Goal: Task Accomplishment & Management: Use online tool/utility

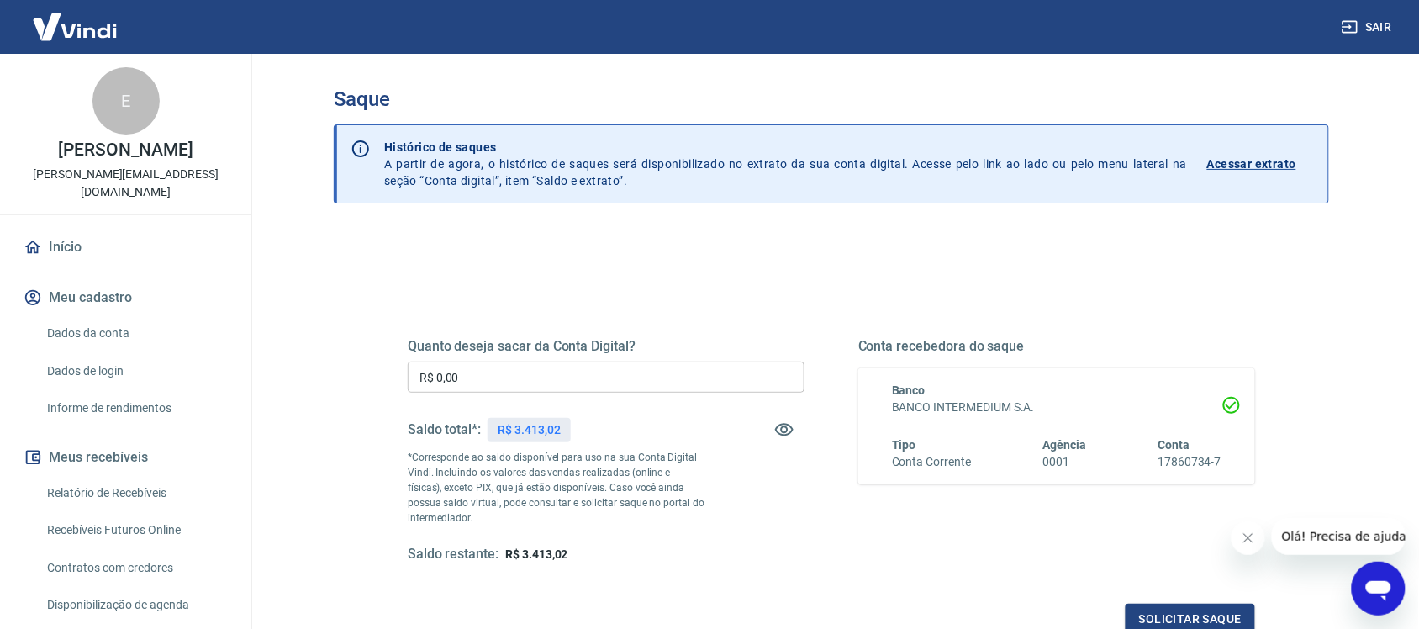
click at [562, 378] on input "R$ 0,00" at bounding box center [606, 377] width 397 height 31
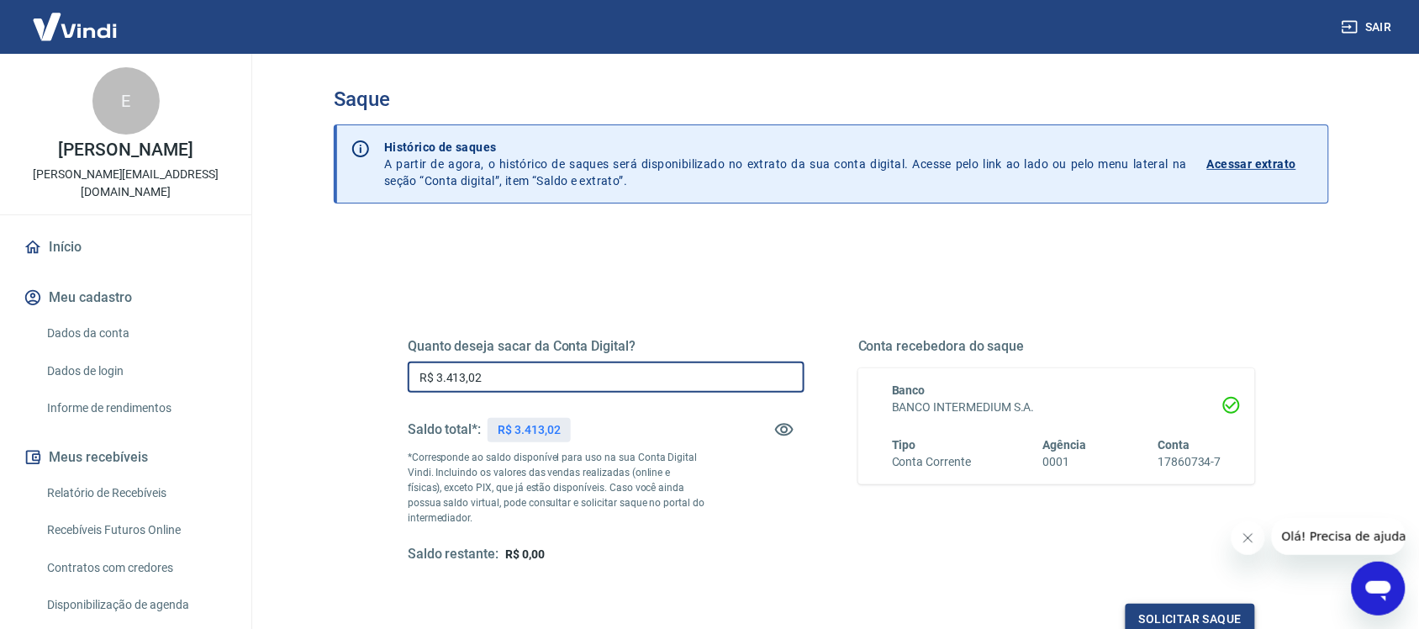
type input "R$ 3.413,02"
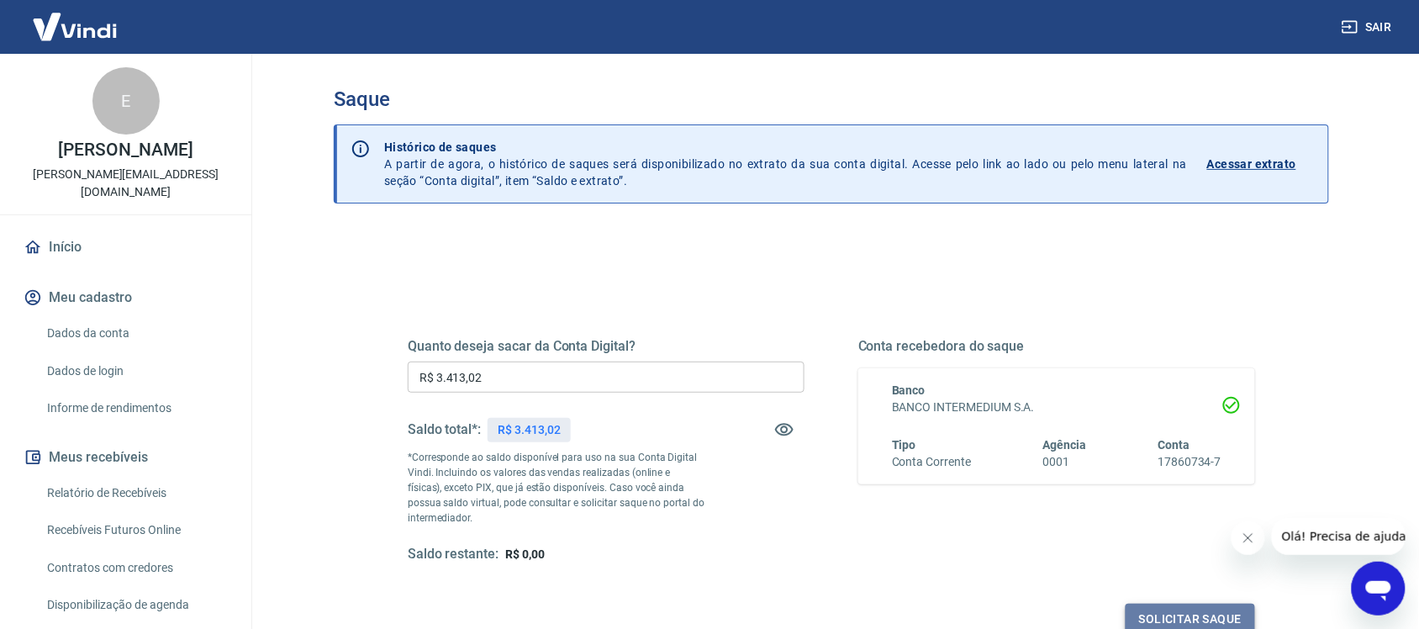
click at [1228, 618] on button "Solicitar saque" at bounding box center [1190, 619] width 129 height 31
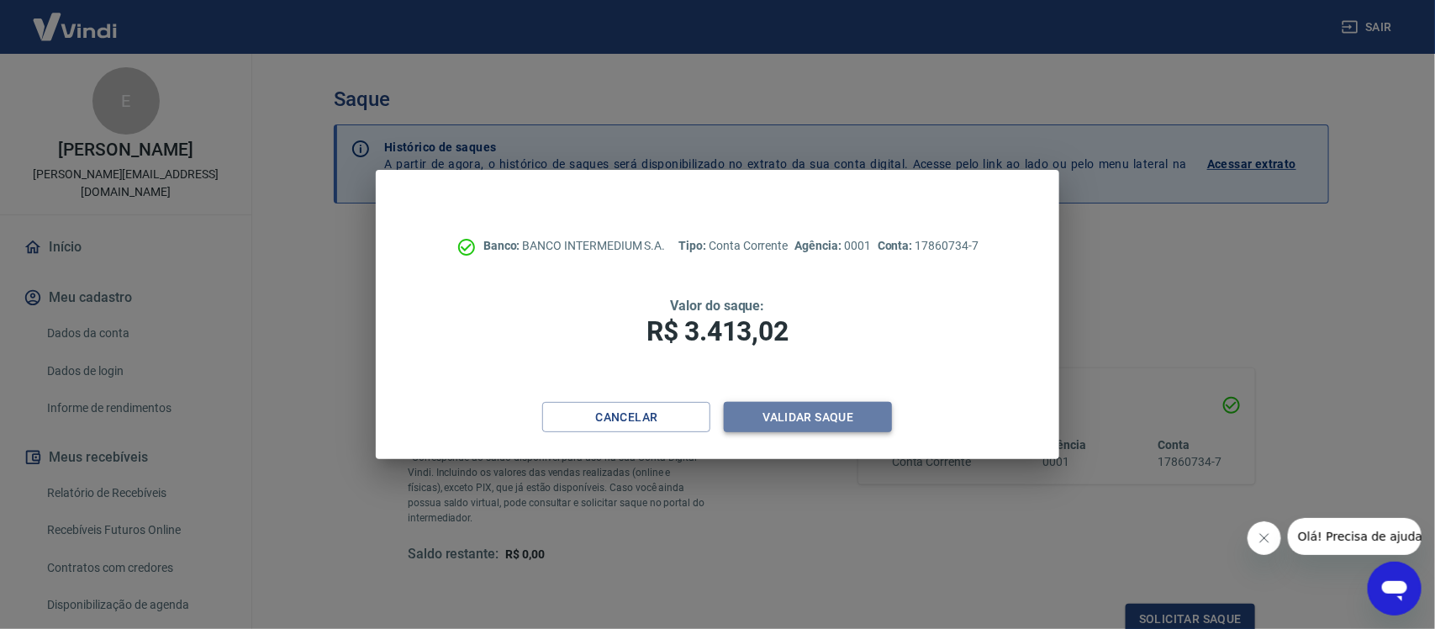
click at [858, 406] on button "Validar saque" at bounding box center [808, 417] width 168 height 31
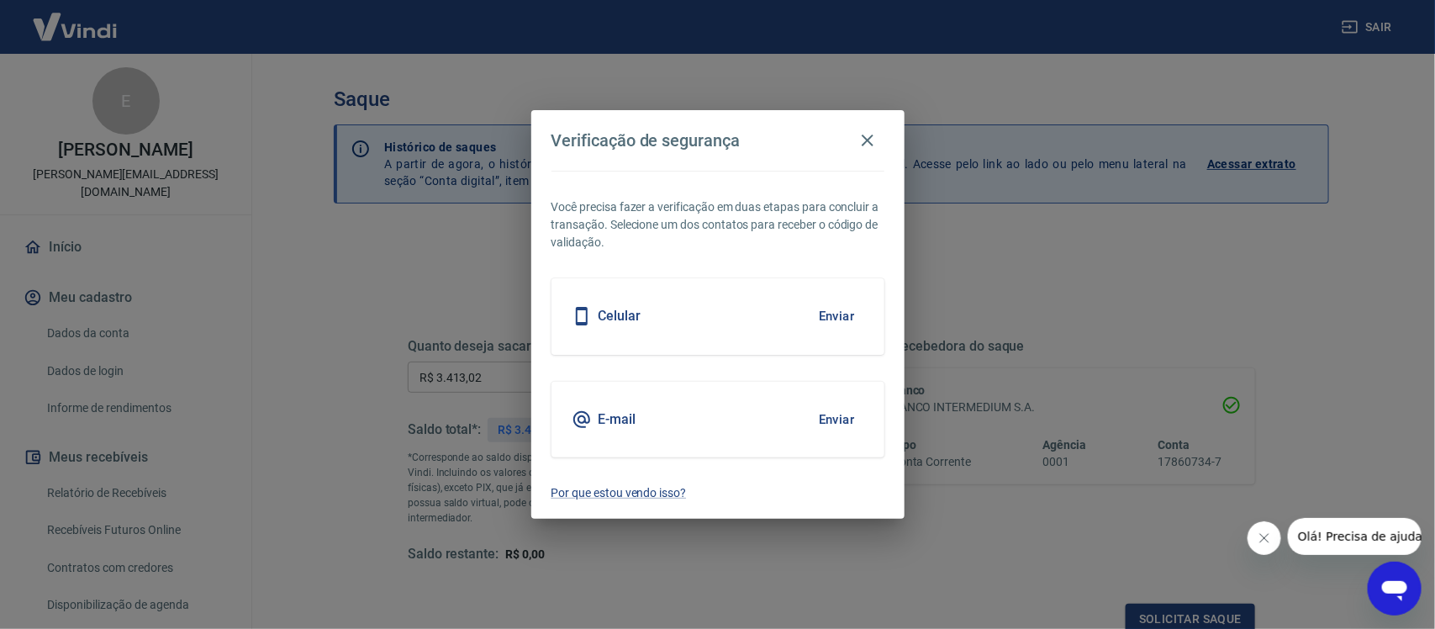
scroll to position [5, 0]
click at [842, 414] on button "Enviar" at bounding box center [837, 419] width 55 height 35
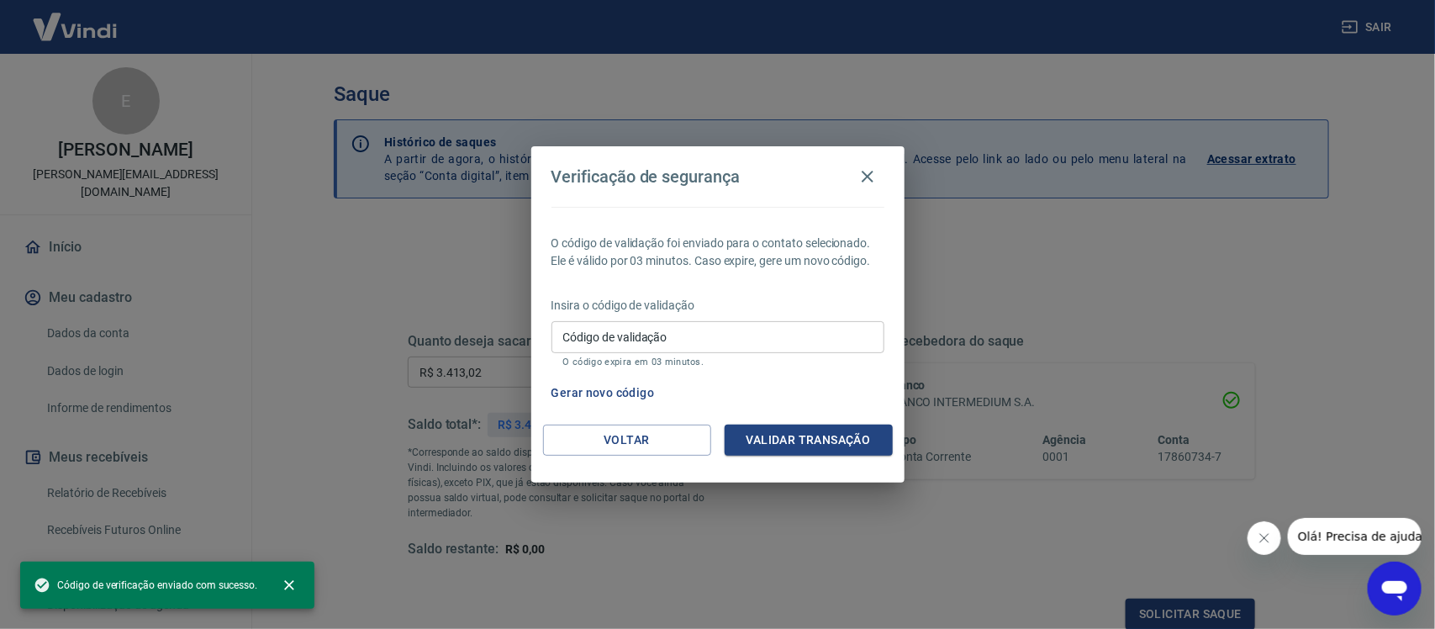
click at [730, 320] on div "Insira o código de validação Código de validação Código de validação O código e…" at bounding box center [718, 333] width 333 height 73
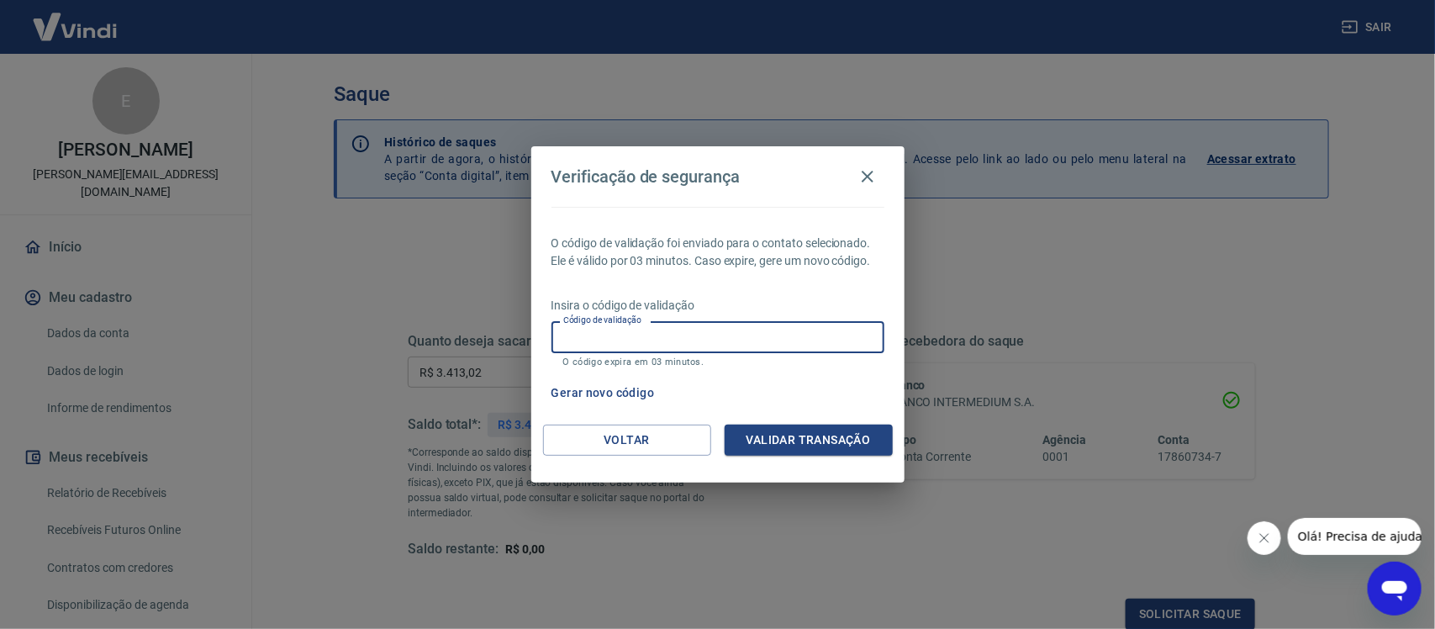
click at [742, 341] on input "Código de validação" at bounding box center [718, 336] width 333 height 31
type input "212633"
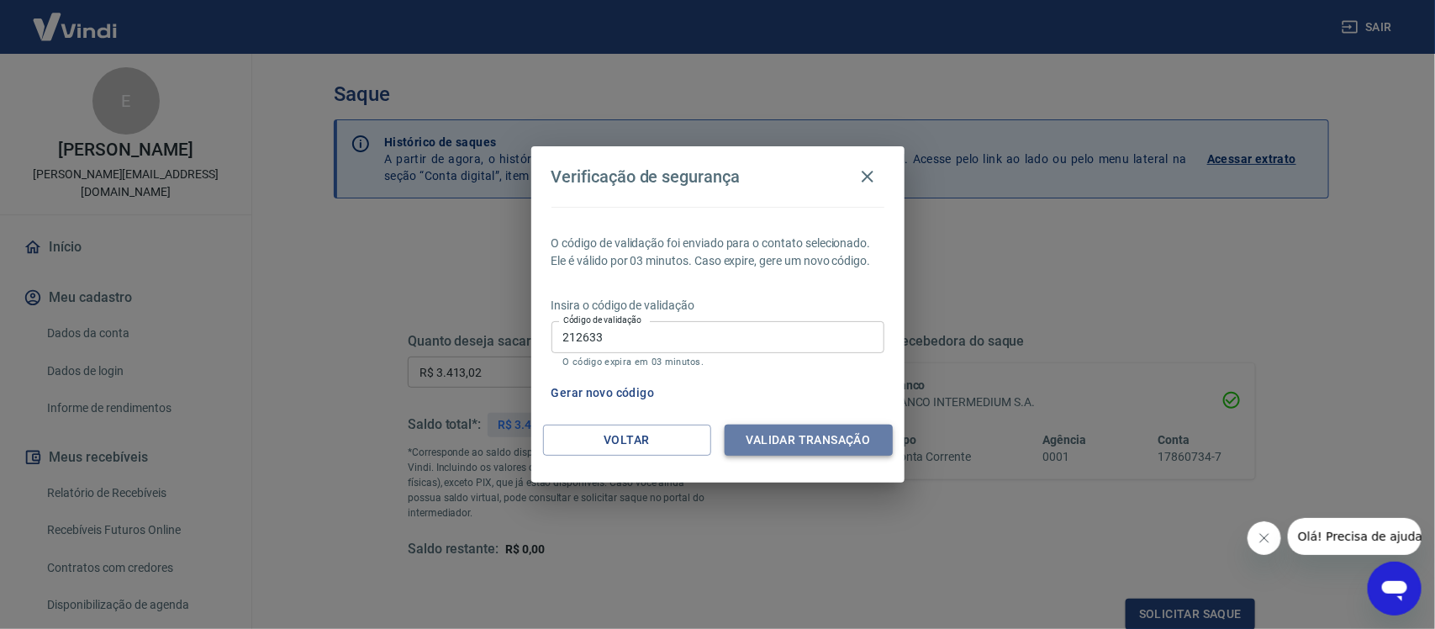
click at [827, 455] on button "Validar transação" at bounding box center [809, 440] width 168 height 31
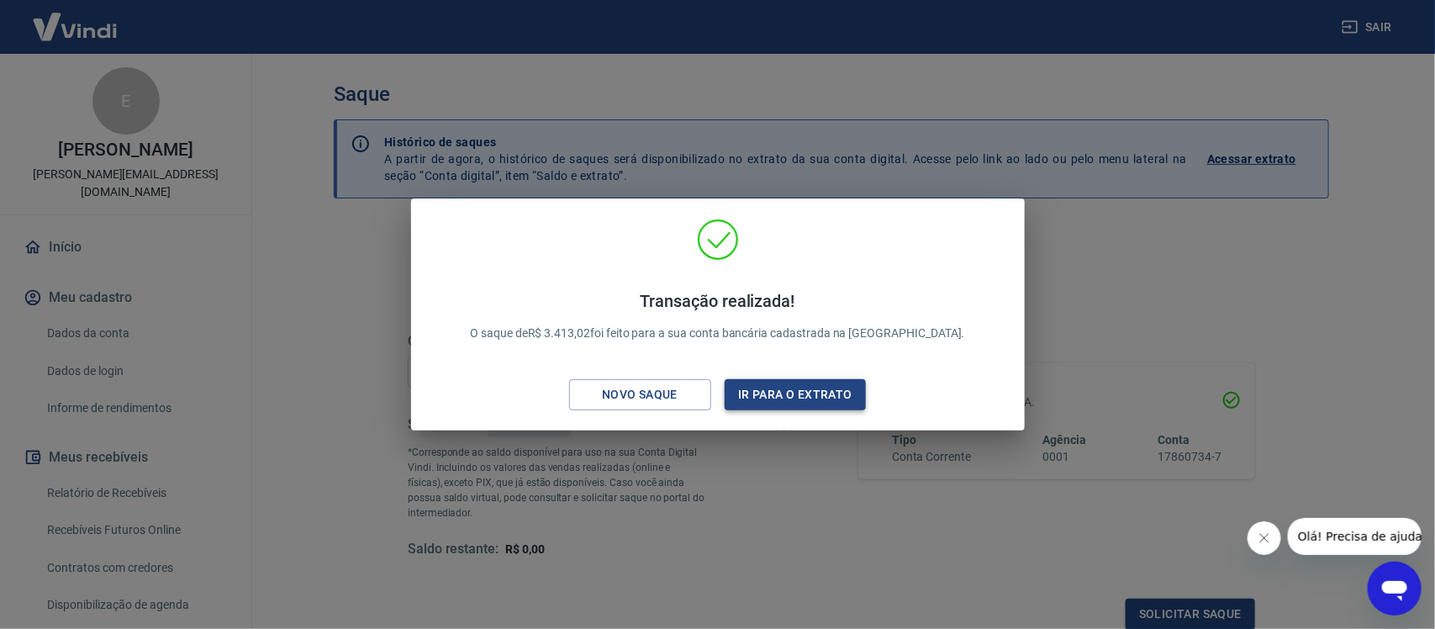
click at [826, 388] on button "Ir para o extrato" at bounding box center [796, 394] width 142 height 31
